Goal: Information Seeking & Learning: Learn about a topic

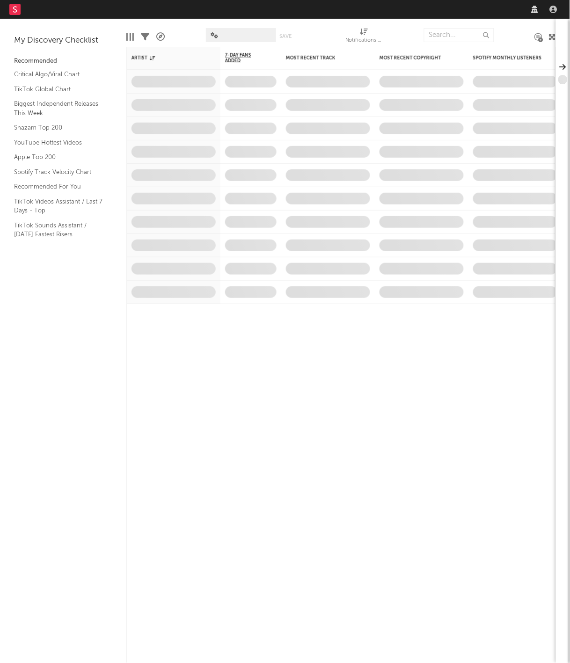
click at [61, 10] on link "Dashboard" at bounding box center [52, 9] width 45 height 19
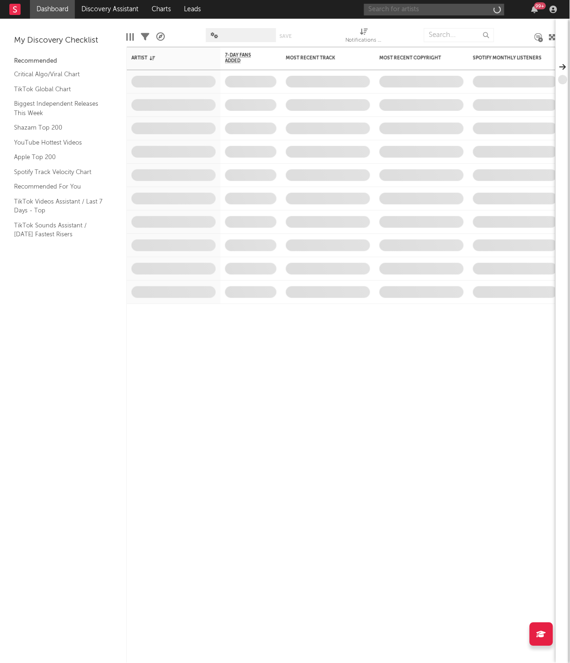
click at [403, 4] on input "text" at bounding box center [434, 10] width 140 height 12
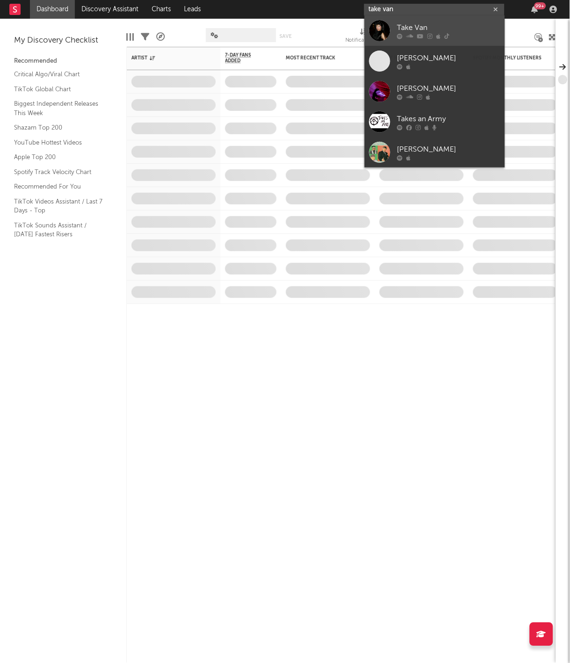
type input "take van"
click at [423, 32] on div "Take Van" at bounding box center [448, 27] width 103 height 11
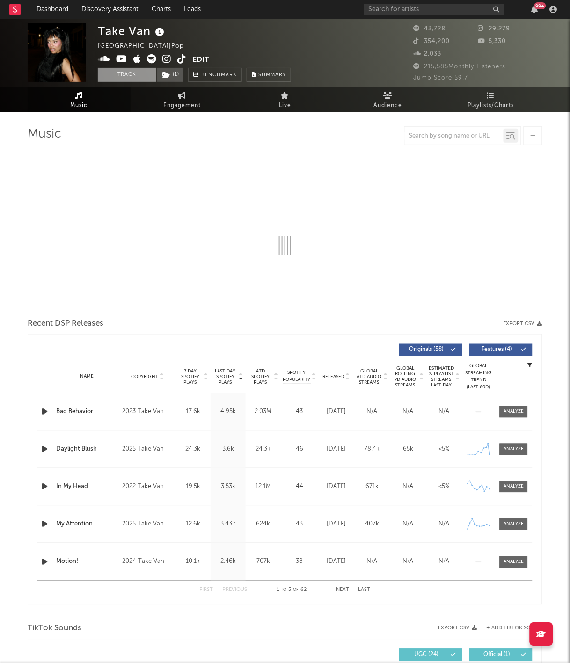
click at [143, 73] on button "Track" at bounding box center [127, 75] width 58 height 14
click at [173, 73] on span "( 1 )" at bounding box center [170, 75] width 28 height 14
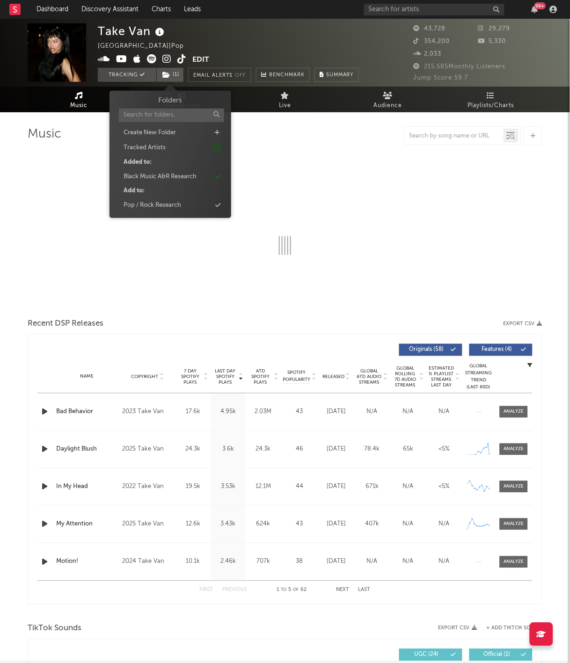
select select "6m"
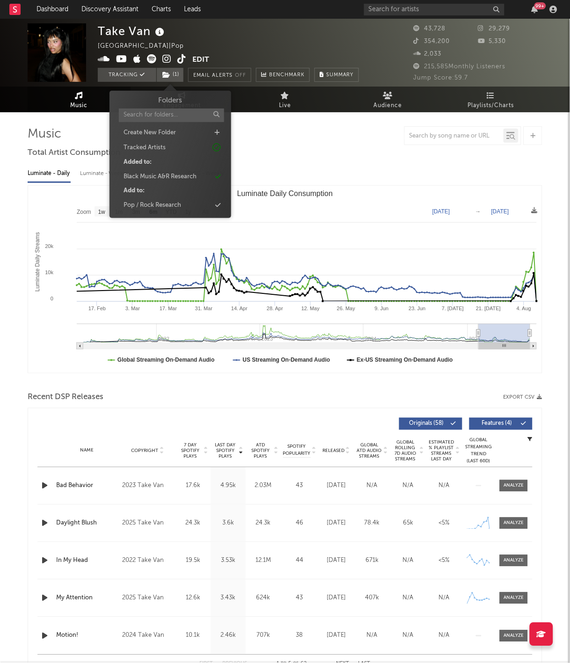
click at [247, 47] on div "Take Van [GEOGRAPHIC_DATA] | Pop Edit Tracking ( 1 ) Email Alerts Off Benchmark…" at bounding box center [228, 52] width 261 height 58
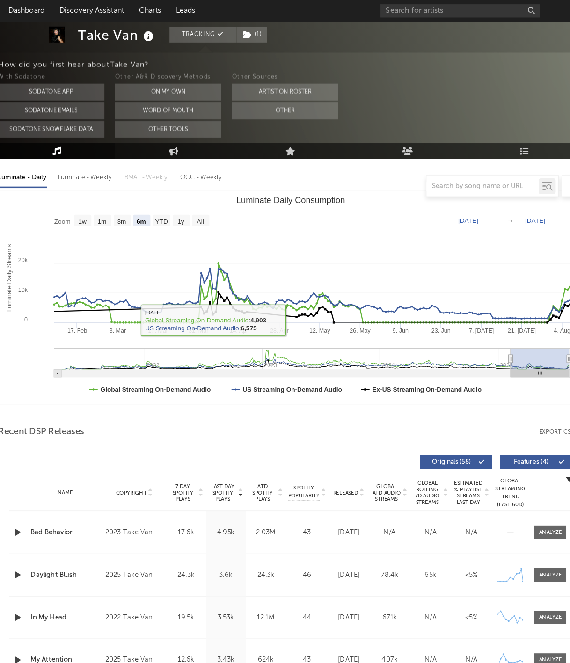
scroll to position [2, 0]
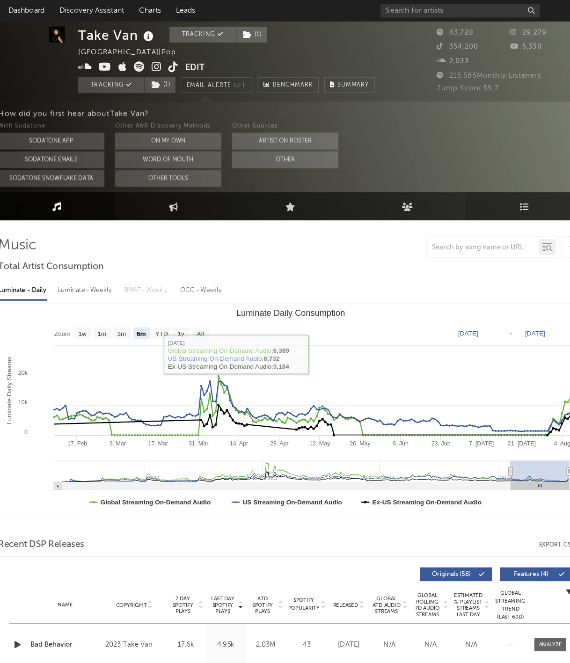
click at [444, 174] on link "Playlists/Charts" at bounding box center [490, 181] width 103 height 25
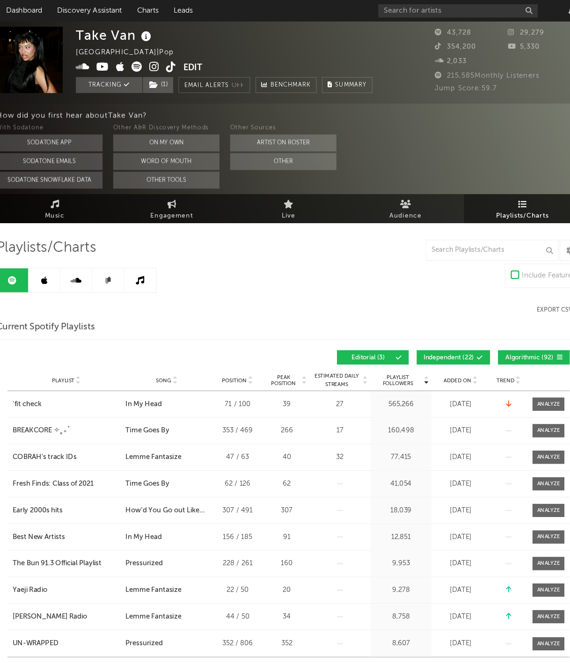
click at [44, 259] on div "Playlists/Charts Include Features Export CSV Current Spotify Playlists Playlist…" at bounding box center [285, 574] width 515 height 727
click at [56, 254] on link at bounding box center [70, 246] width 28 height 21
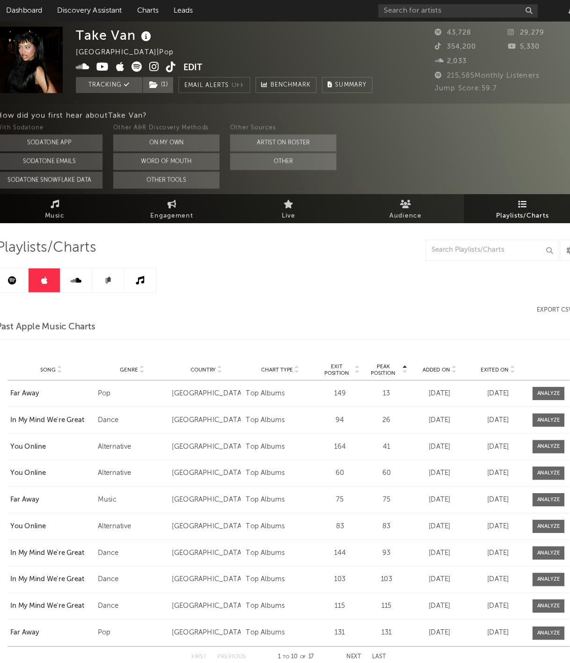
click at [38, 250] on icon at bounding box center [41, 246] width 7 height 7
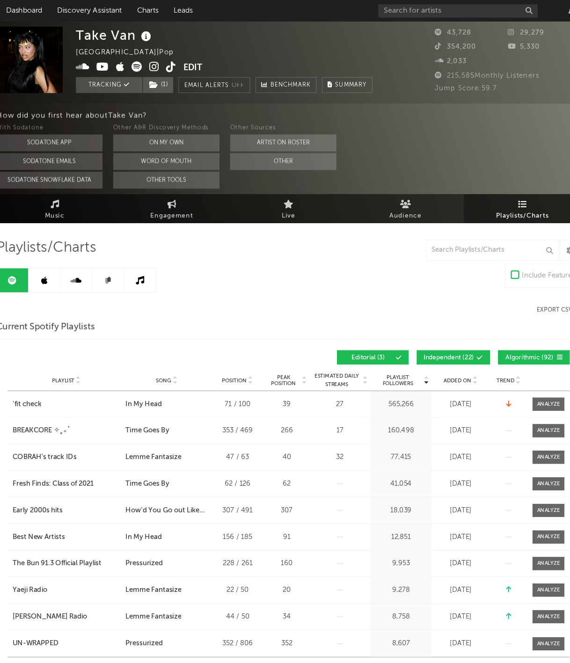
click at [56, 251] on link at bounding box center [70, 246] width 28 height 21
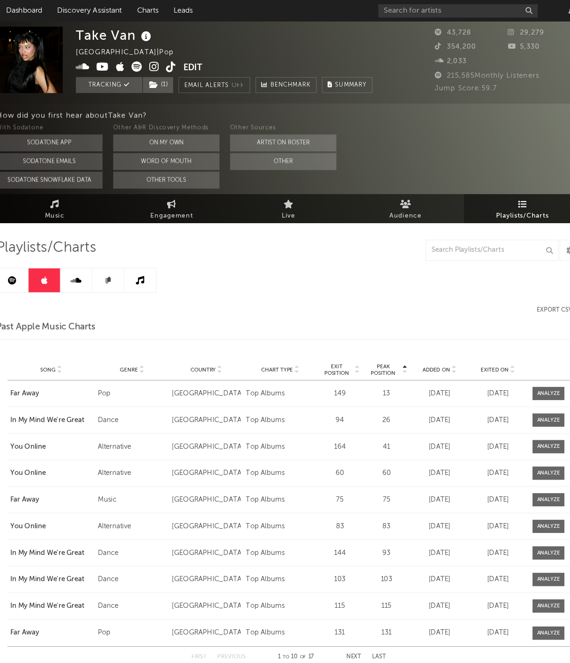
click at [38, 247] on icon at bounding box center [41, 246] width 7 height 7
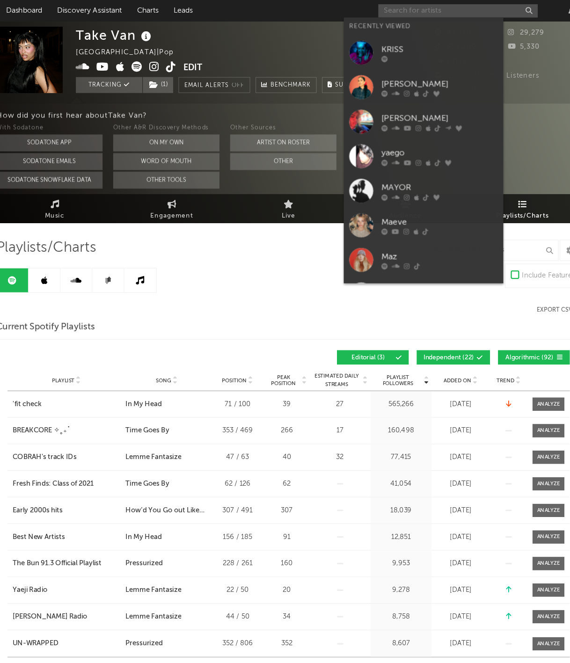
click at [364, 7] on input "text" at bounding box center [434, 10] width 140 height 12
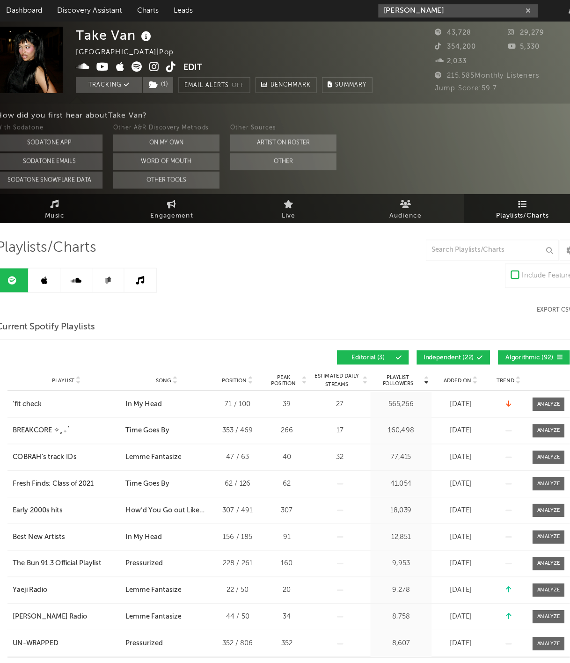
click at [366, 8] on input "[PERSON_NAME]" at bounding box center [434, 10] width 140 height 12
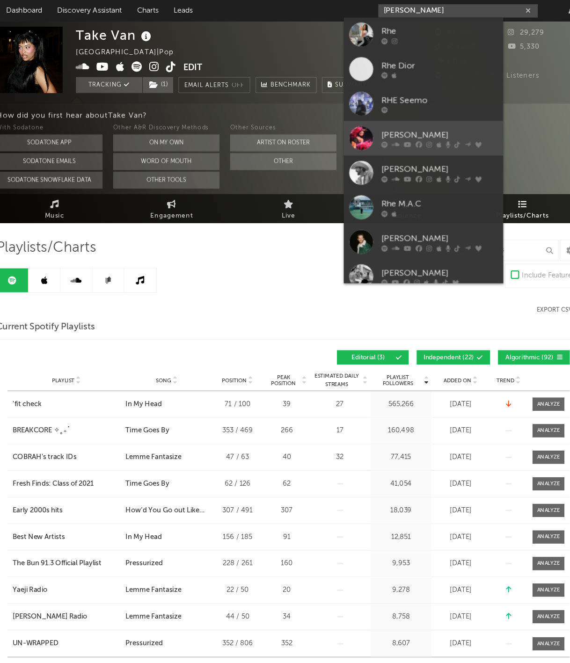
type input "[PERSON_NAME]"
click at [366, 116] on div "[PERSON_NAME]" at bounding box center [417, 119] width 103 height 11
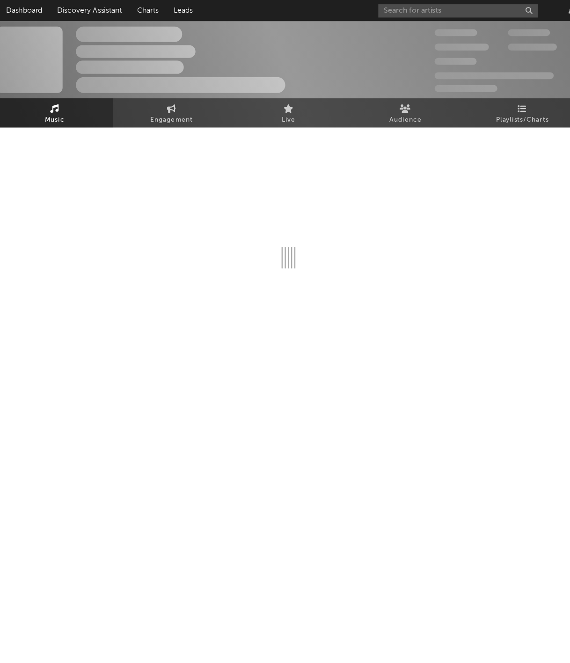
select select "6m"
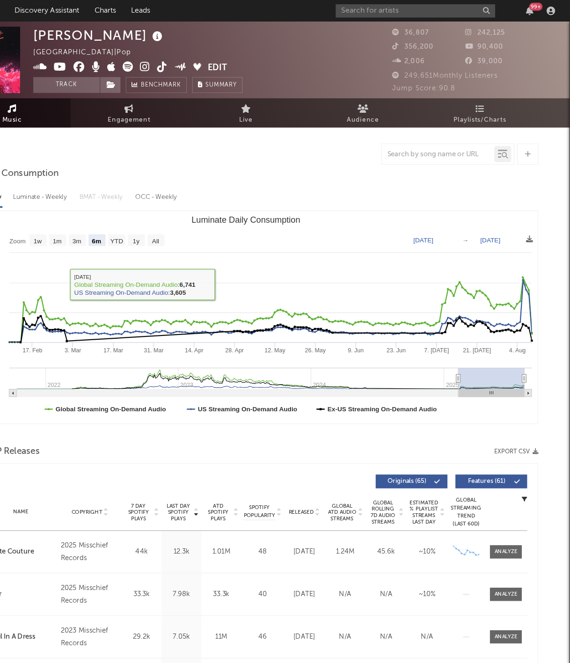
scroll to position [0, 0]
click at [415, 81] on div "Jump Score: 90.8" at bounding box center [478, 78] width 129 height 11
click at [415, 85] on div "[PERSON_NAME] [GEOGRAPHIC_DATA] | Pop Edit Track Benchmark Summary 36,807 242,1…" at bounding box center [285, 53] width 570 height 68
click at [439, 97] on link "Playlists/Charts" at bounding box center [490, 100] width 103 height 26
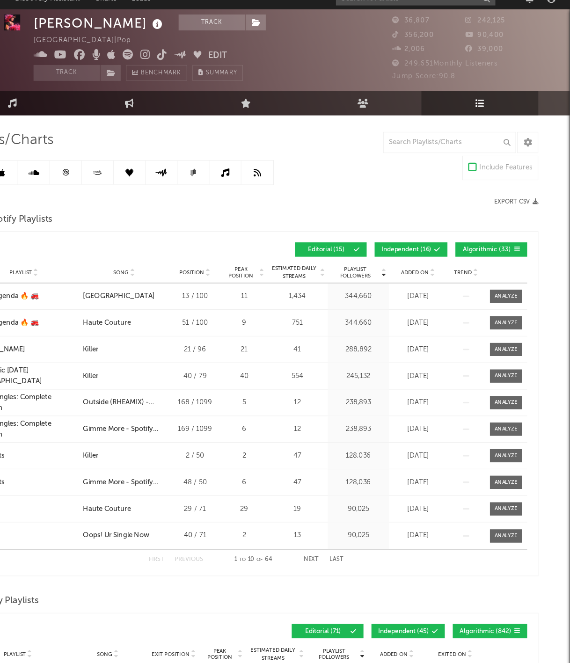
click at [398, 224] on button "Independent ( 16 )" at bounding box center [430, 230] width 64 height 13
click at [469, 225] on button "Algorithmic ( 33 )" at bounding box center [500, 230] width 63 height 13
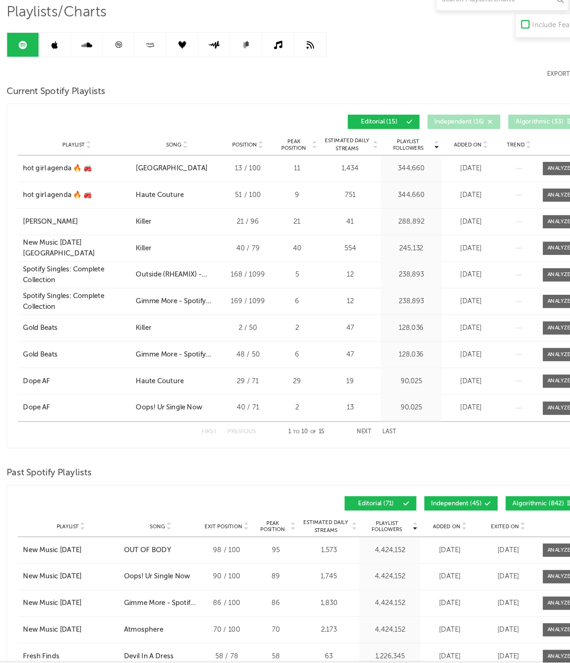
scroll to position [46, 0]
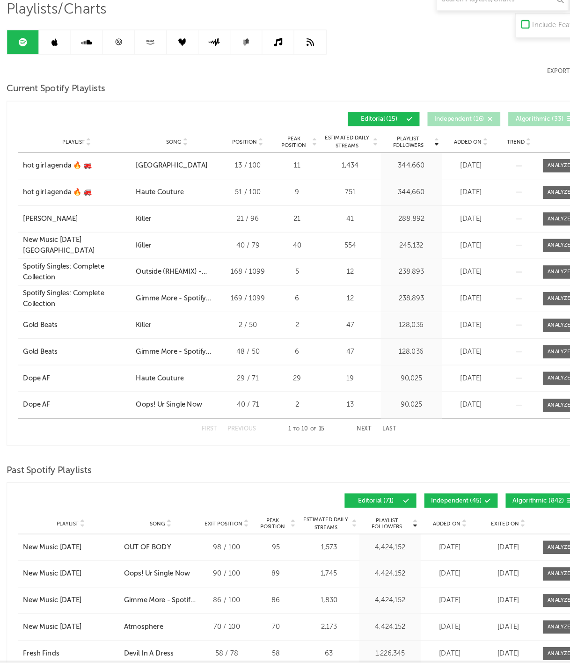
click at [336, 455] on button "Next" at bounding box center [342, 457] width 13 height 5
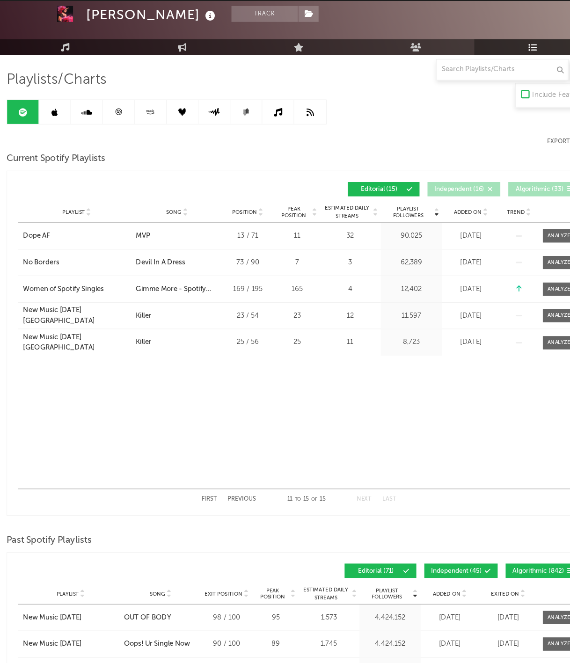
click at [90, 106] on link at bounding box center [98, 116] width 28 height 21
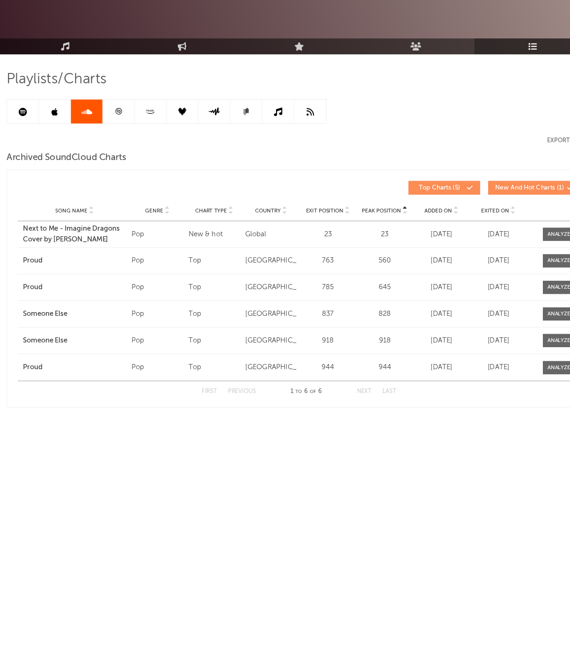
click at [112, 152] on link at bounding box center [126, 162] width 28 height 21
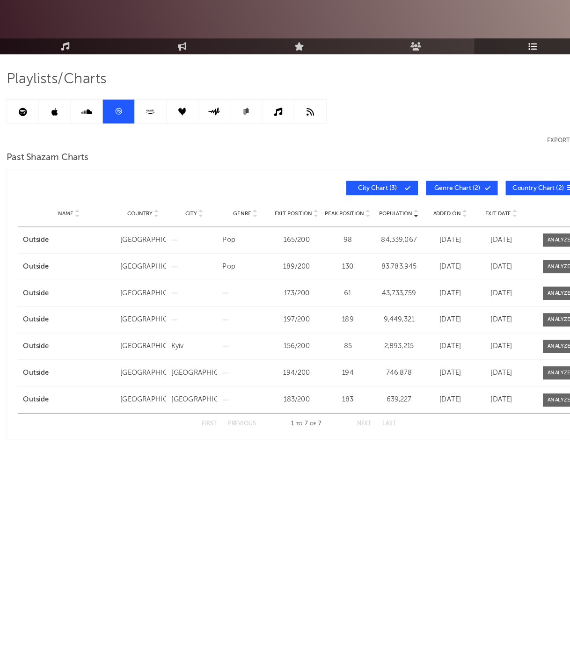
click at [59, 152] on link at bounding box center [70, 162] width 28 height 21
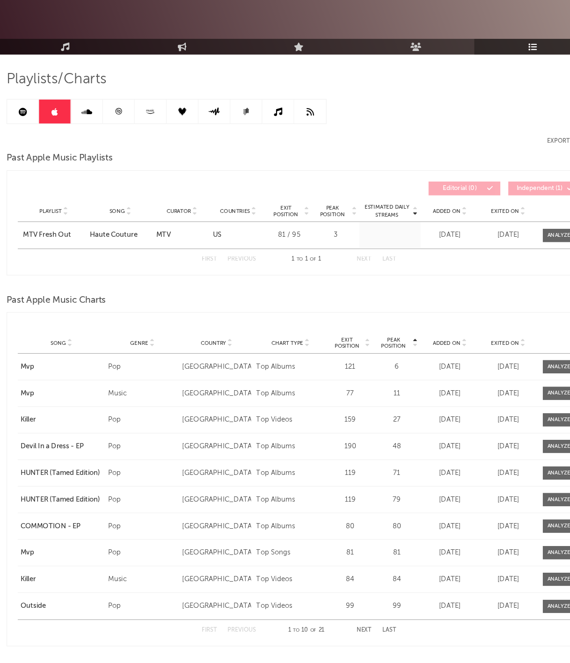
click at [28, 152] on link at bounding box center [42, 162] width 28 height 21
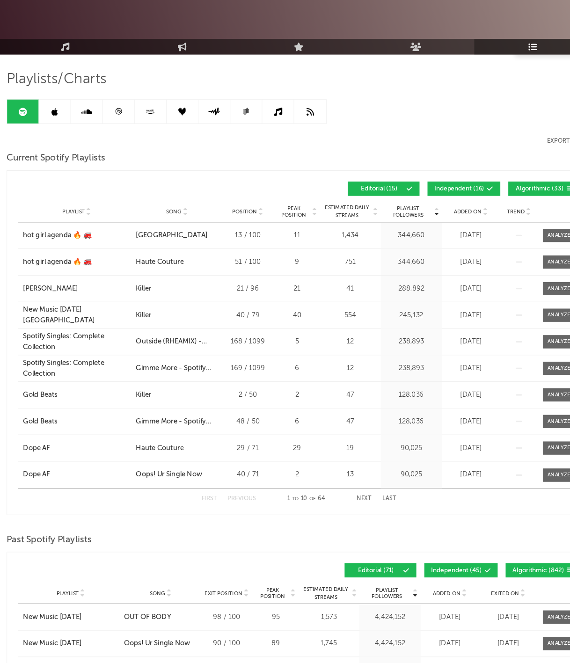
click at [84, 152] on link at bounding box center [98, 162] width 28 height 21
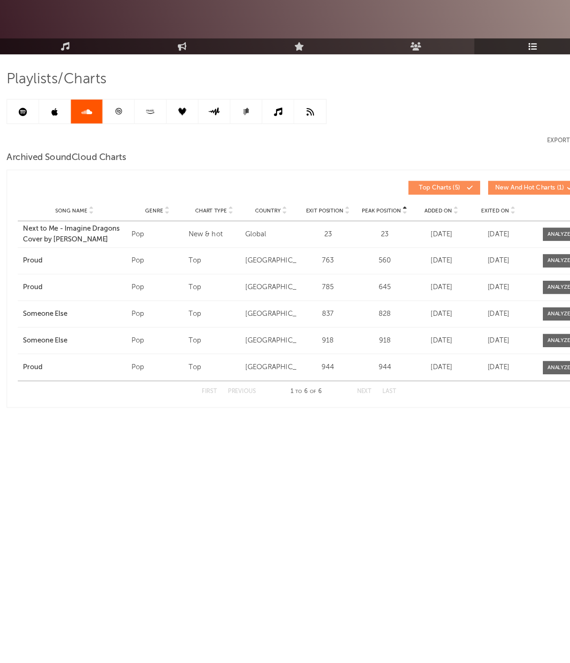
click at [38, 159] on icon at bounding box center [41, 162] width 7 height 7
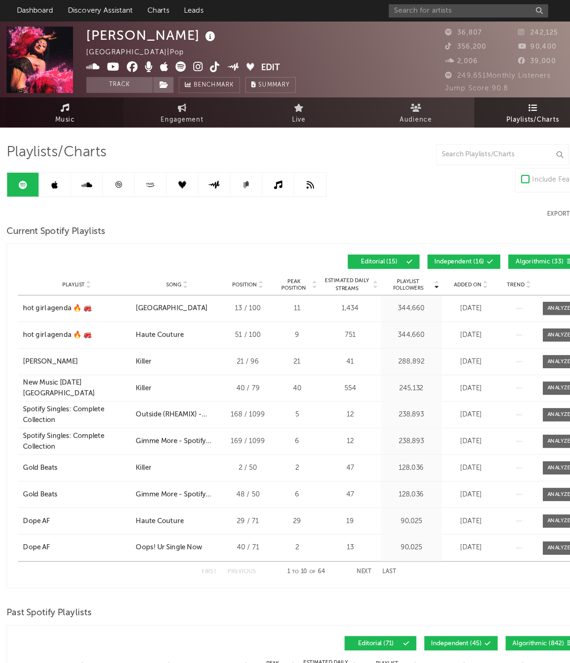
scroll to position [0, 0]
click at [75, 93] on icon at bounding box center [79, 94] width 8 height 7
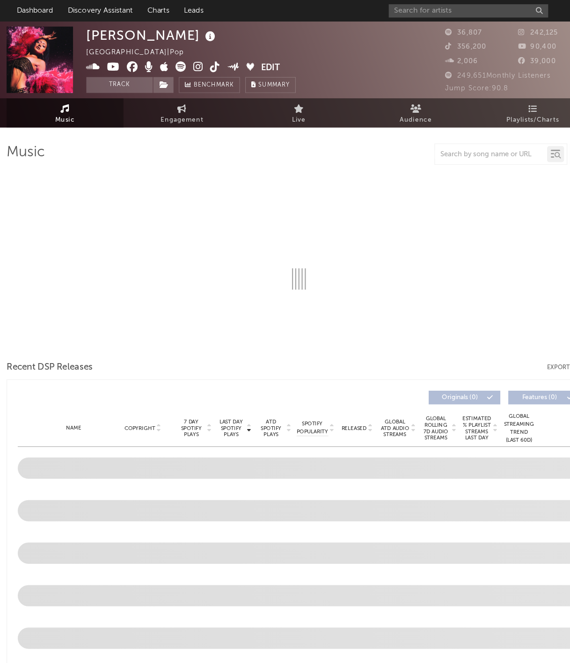
select select "6m"
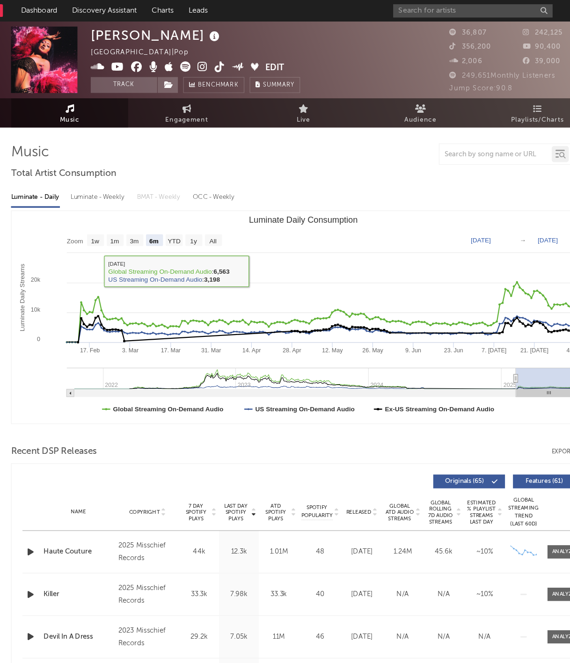
click at [140, 104] on link "Engagement" at bounding box center [182, 100] width 103 height 26
select select "1w"
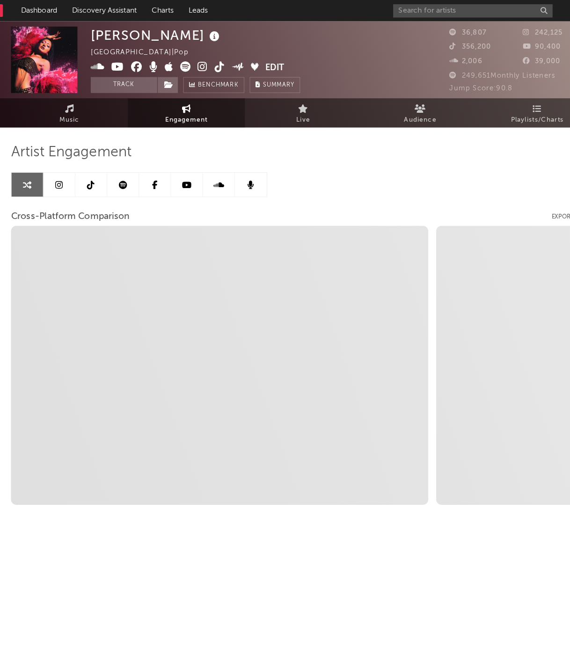
click at [108, 132] on span "Artist Engagement" at bounding box center [81, 134] width 106 height 11
click at [127, 132] on div "Artist Engagement" at bounding box center [285, 134] width 515 height 16
click at [119, 130] on div "Artist Engagement" at bounding box center [285, 134] width 515 height 16
click at [95, 129] on span "Artist Engagement" at bounding box center [81, 134] width 106 height 11
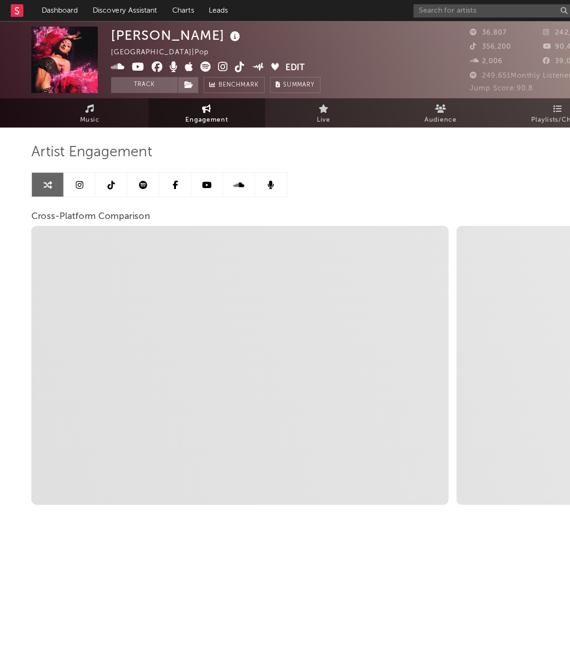
click at [3, 9] on nav "Dashboard Discovery Assistant Charts Leads 99 +" at bounding box center [285, 9] width 570 height 19
click at [13, 9] on rect at bounding box center [14, 9] width 11 height 11
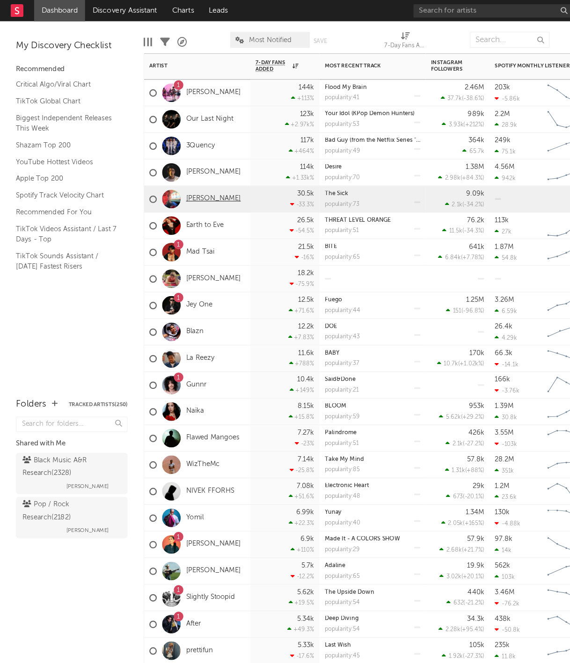
click at [173, 174] on link "[PERSON_NAME]" at bounding box center [188, 175] width 48 height 8
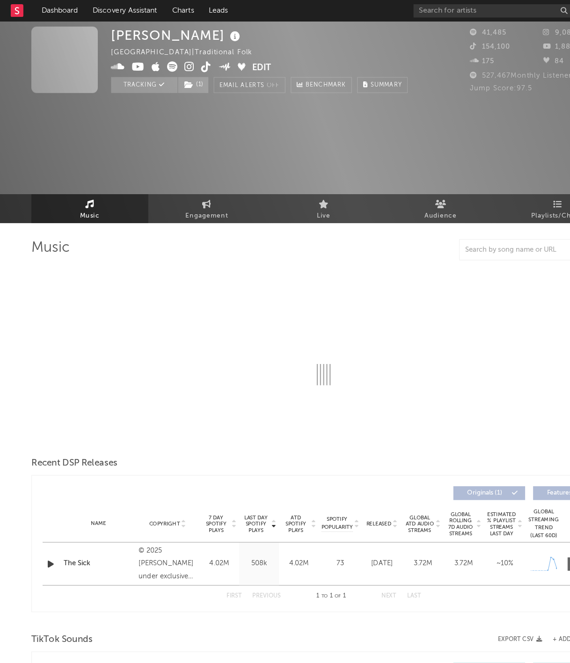
select select "1w"
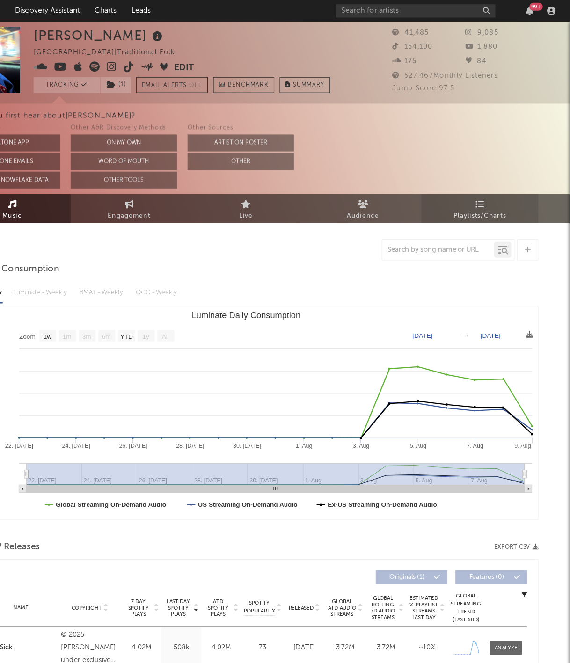
click at [439, 191] on link "Playlists/Charts" at bounding box center [490, 184] width 103 height 26
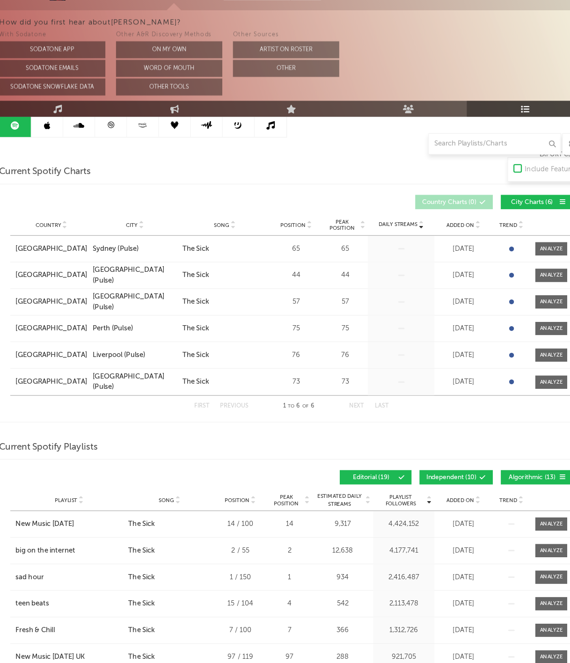
scroll to position [100, 0]
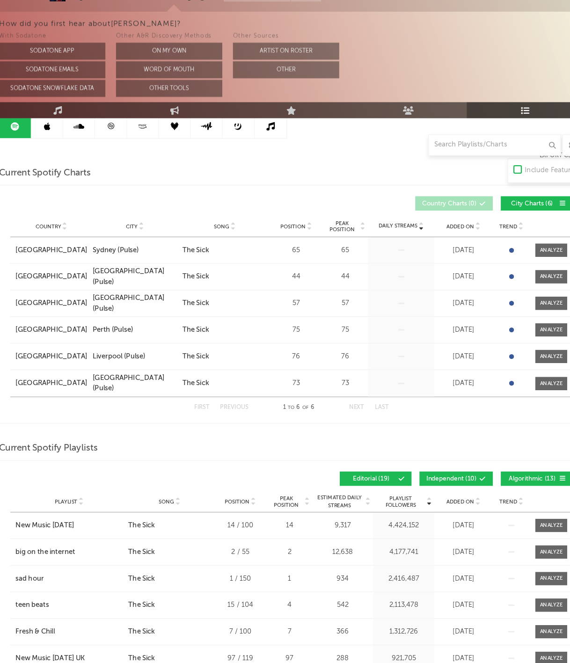
click at [40, 122] on div "Playlists/Charts Include Features Export CSV Current Spotify Charts Country Cit…" at bounding box center [285, 537] width 515 height 853
click at [56, 137] on link at bounding box center [70, 147] width 28 height 21
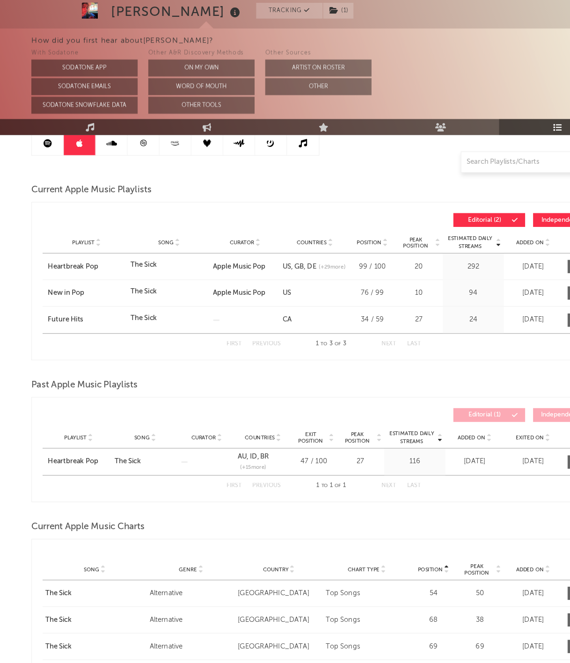
scroll to position [100, 0]
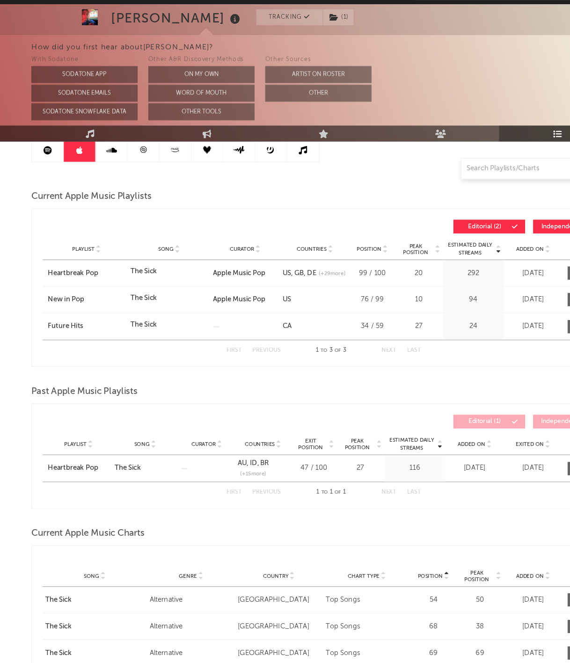
click at [120, 137] on link at bounding box center [126, 147] width 28 height 21
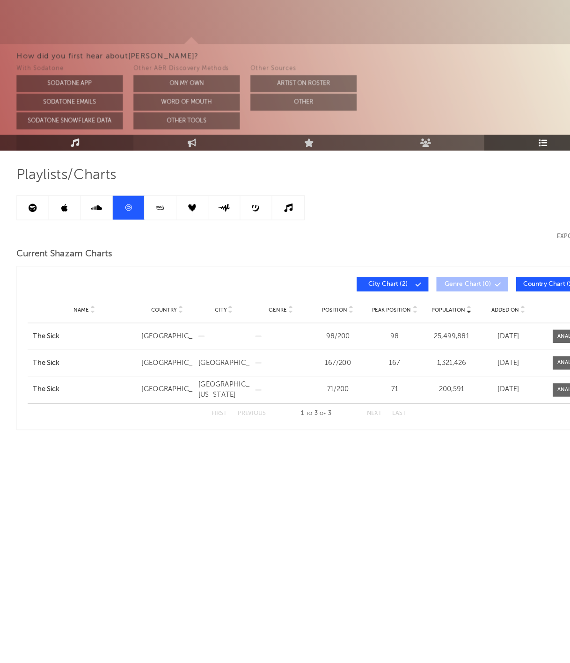
click at [75, 186] on icon at bounding box center [79, 189] width 8 height 7
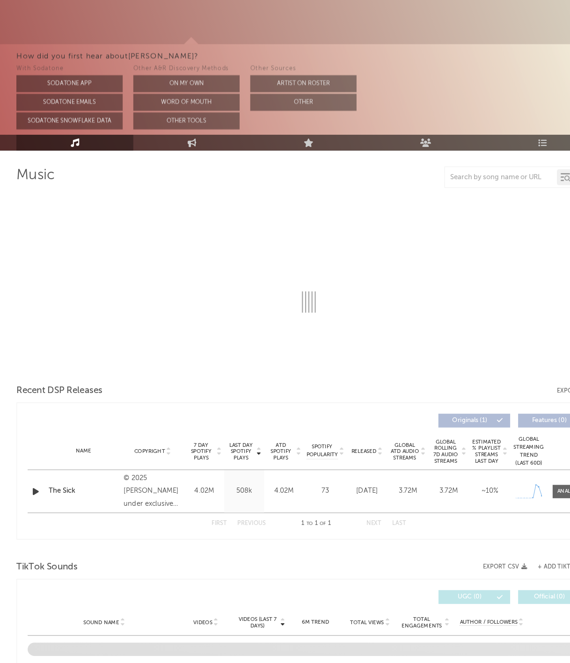
select select "1w"
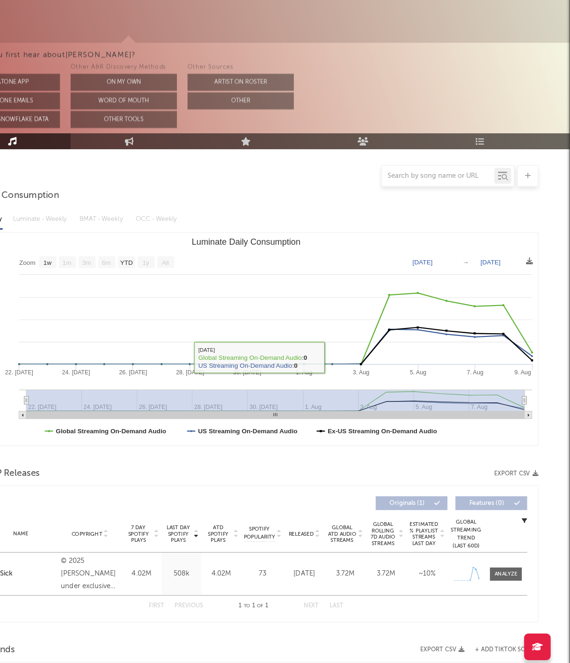
click at [167, 497] on div "Last Day Spotify Plays Copyright 7 Day Spotify Plays Last Day Spotify Plays ATD…" at bounding box center [284, 508] width 495 height 22
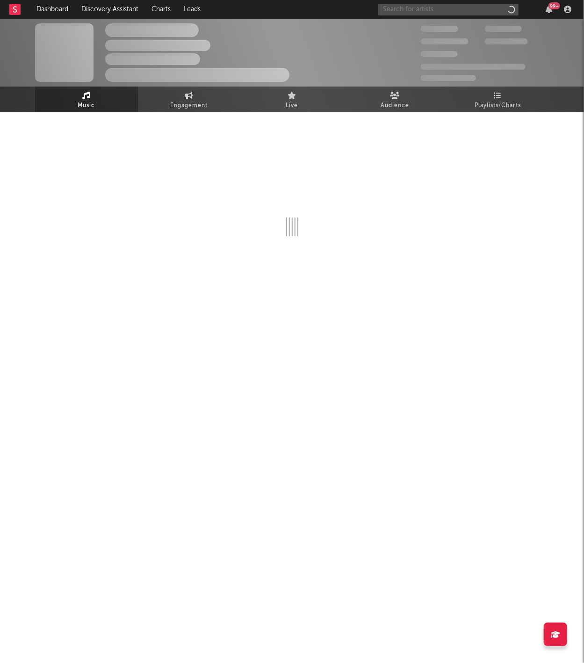
click at [416, 4] on input "text" at bounding box center [448, 10] width 140 height 12
type input "M"
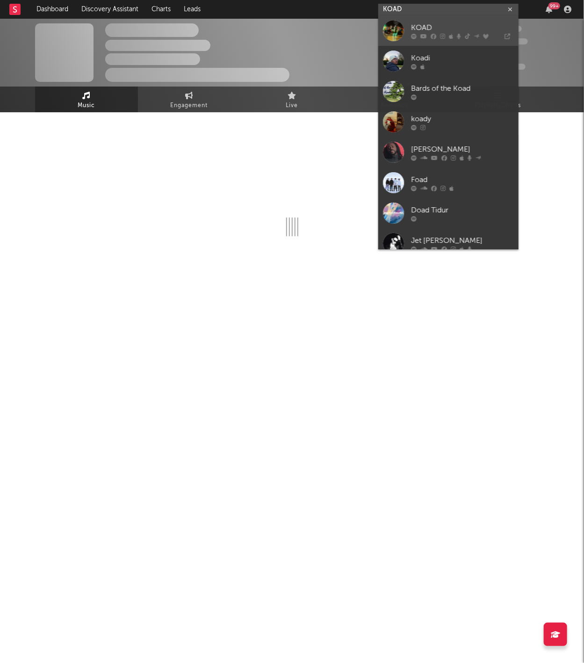
type input "KOAD"
click at [448, 39] on link "KOAD" at bounding box center [448, 30] width 140 height 30
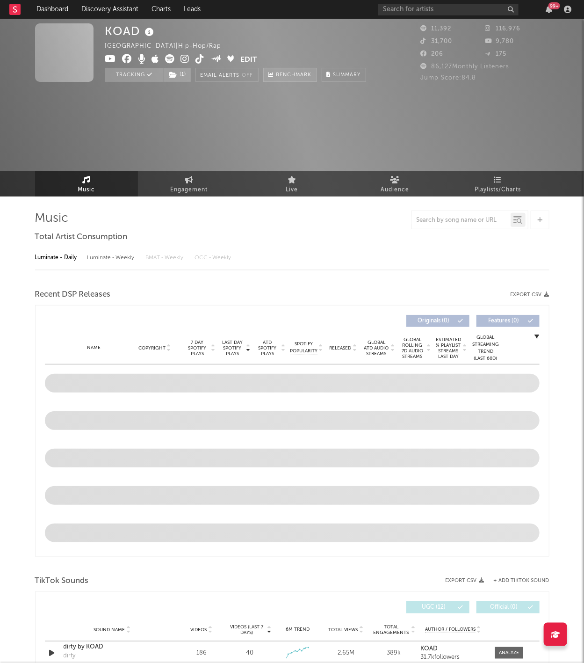
select select "6m"
